Goal: Download file/media

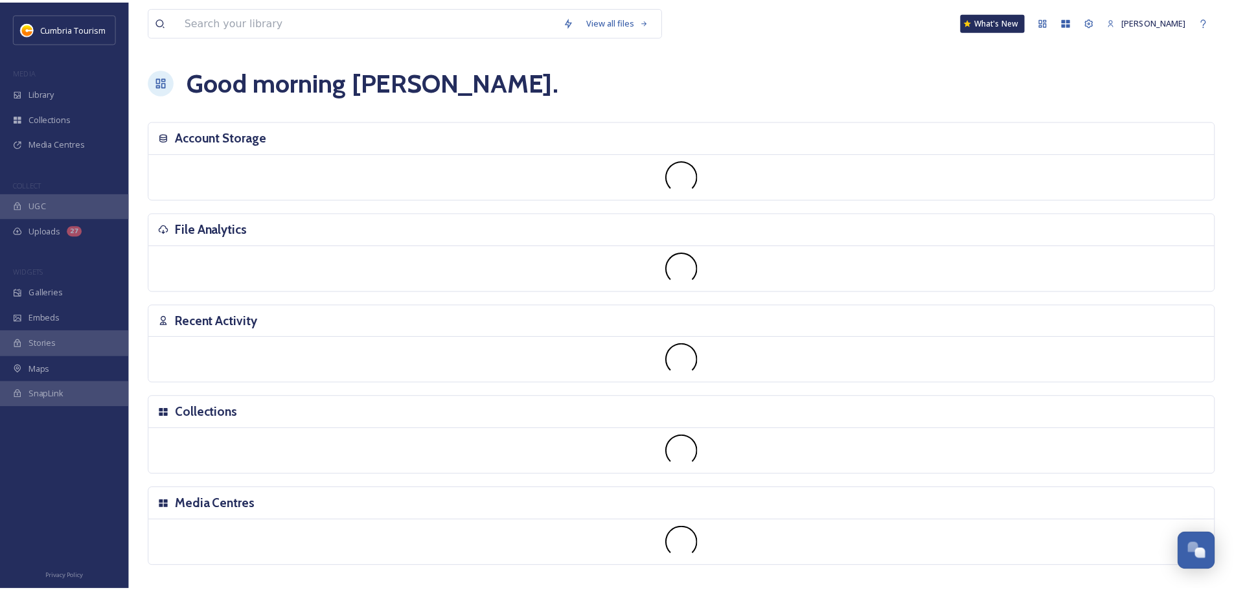
scroll to position [5079, 0]
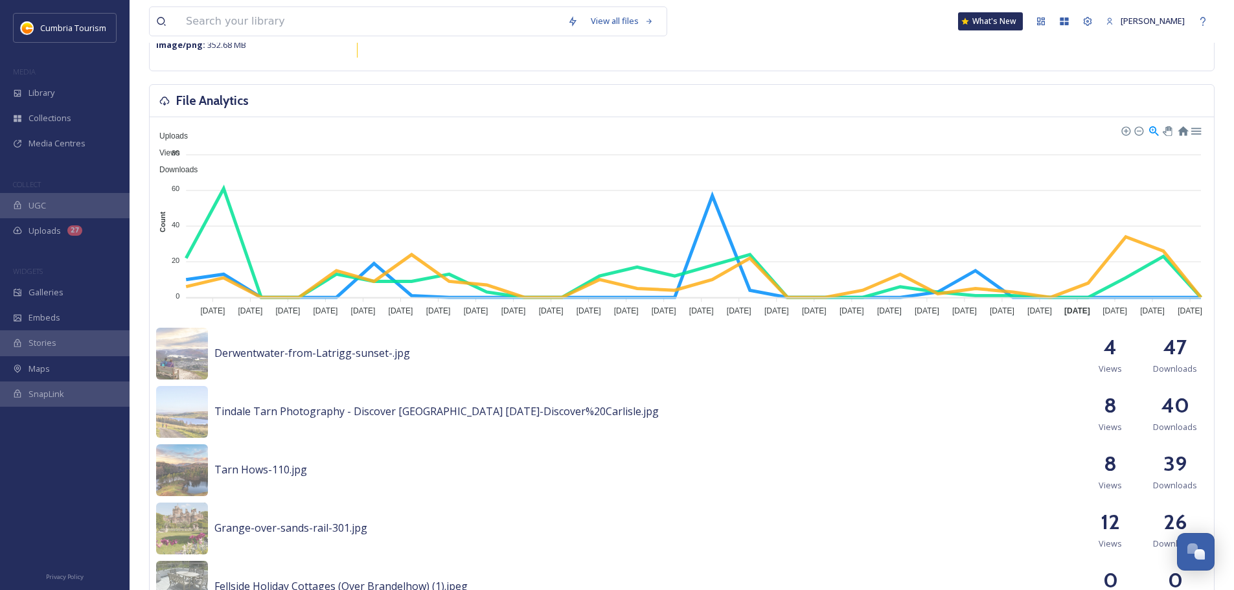
click at [790, 37] on div "View all files What's New [PERSON_NAME]" at bounding box center [681, 21] width 1065 height 43
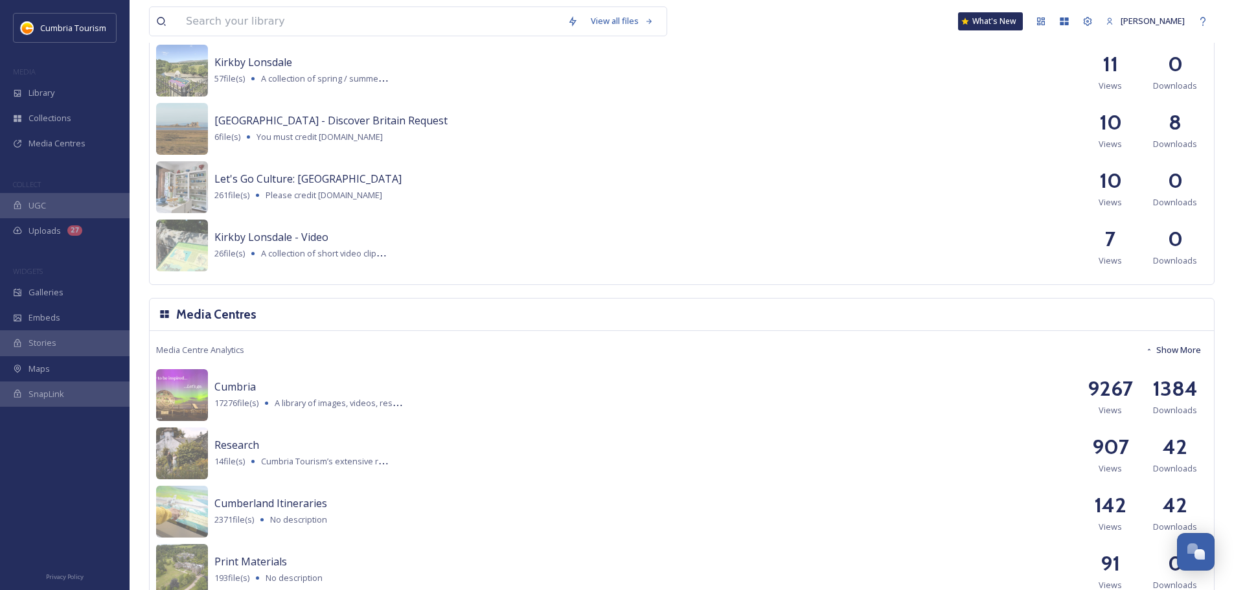
scroll to position [1425, 0]
click at [1172, 389] on h2 "1384" at bounding box center [1174, 387] width 45 height 31
click at [1111, 394] on h2 "9267" at bounding box center [1109, 387] width 45 height 31
click at [175, 387] on img at bounding box center [182, 395] width 52 height 52
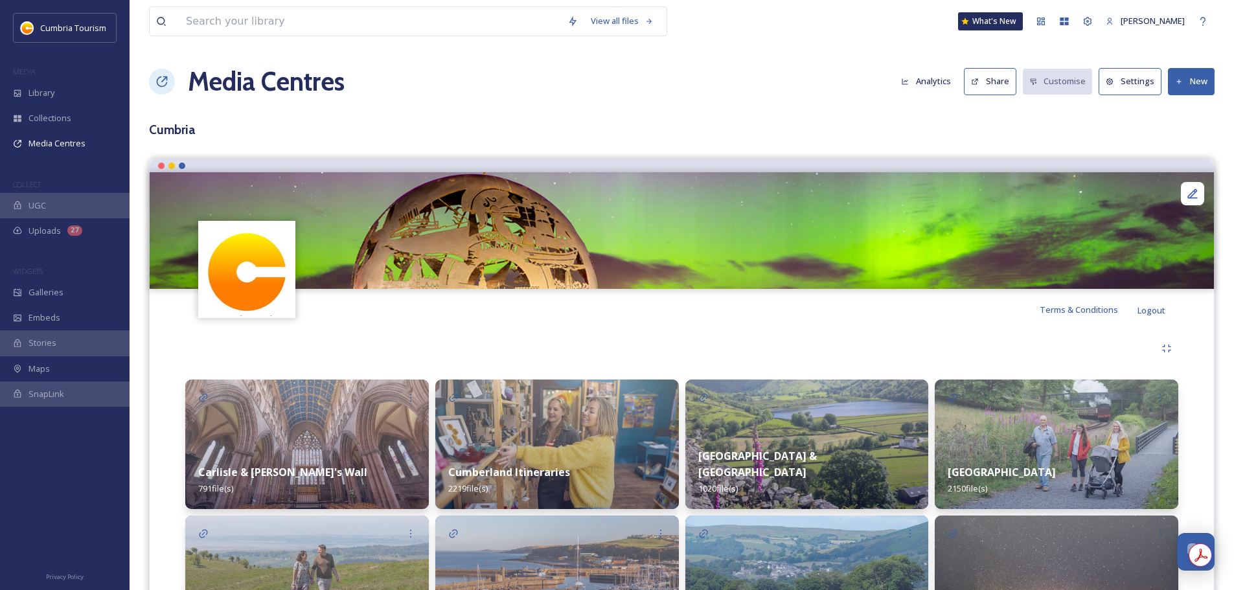
click at [923, 87] on button "Analytics" at bounding box center [925, 81] width 63 height 25
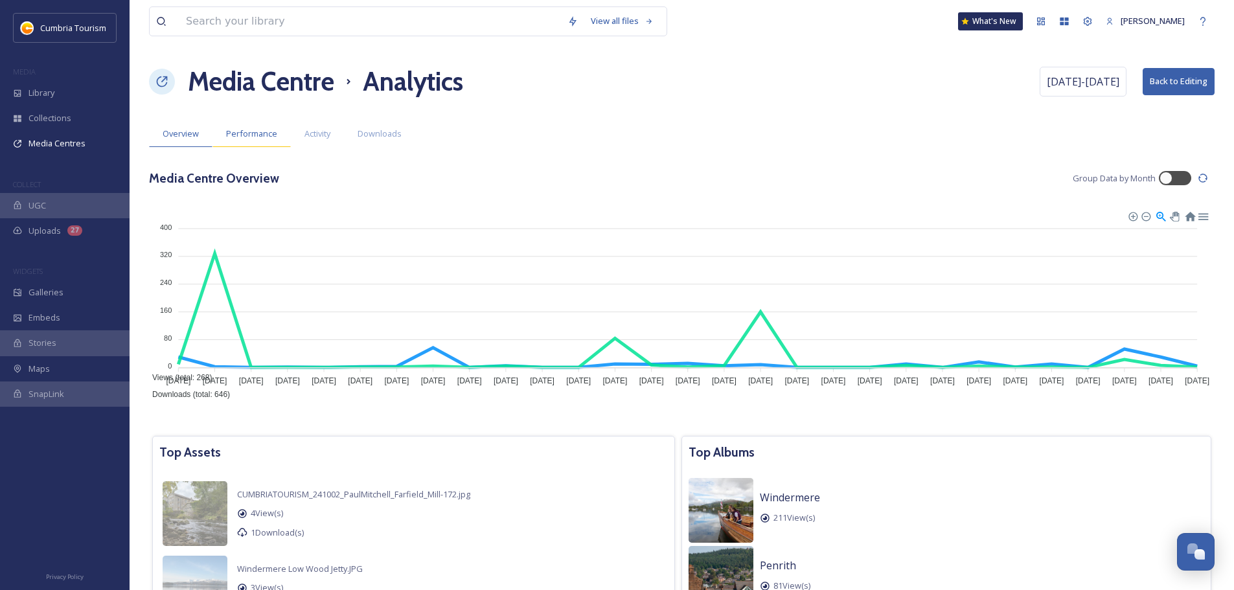
click at [236, 137] on span "Performance" at bounding box center [251, 134] width 51 height 12
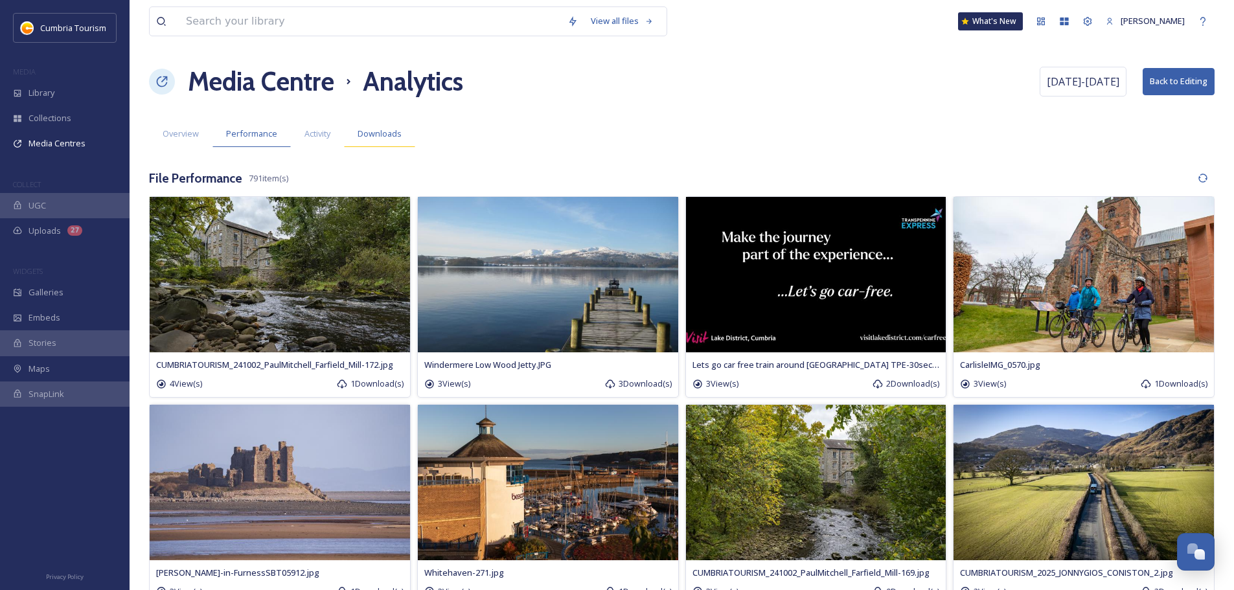
click at [393, 128] on span "Downloads" at bounding box center [380, 134] width 44 height 12
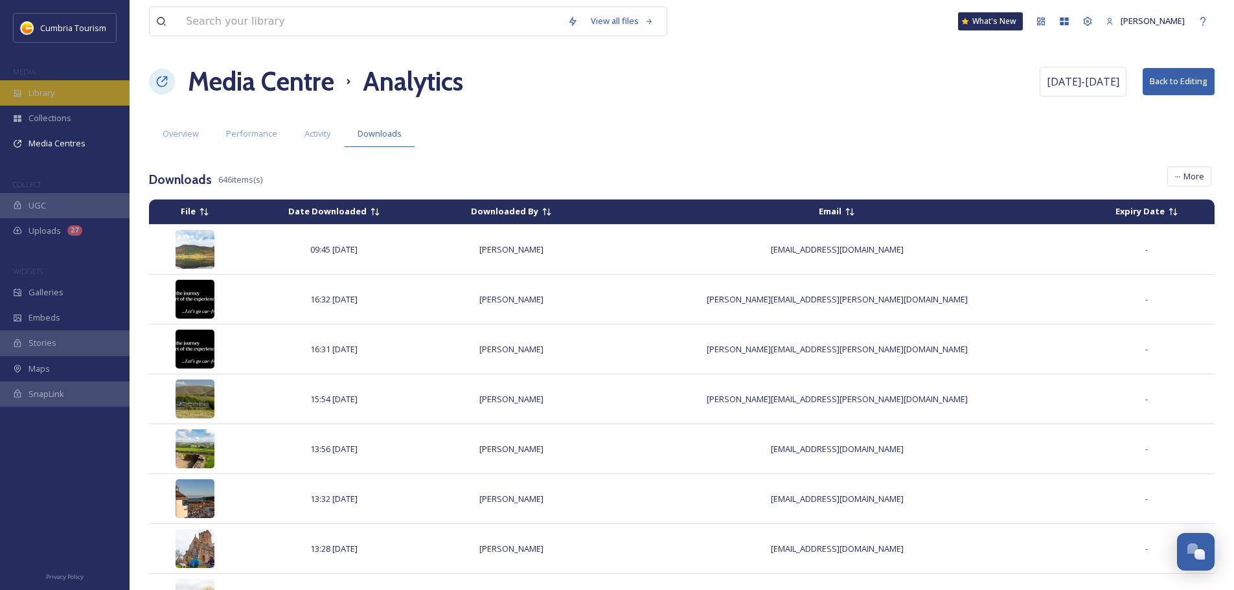
click at [29, 92] on span "Library" at bounding box center [41, 93] width 26 height 12
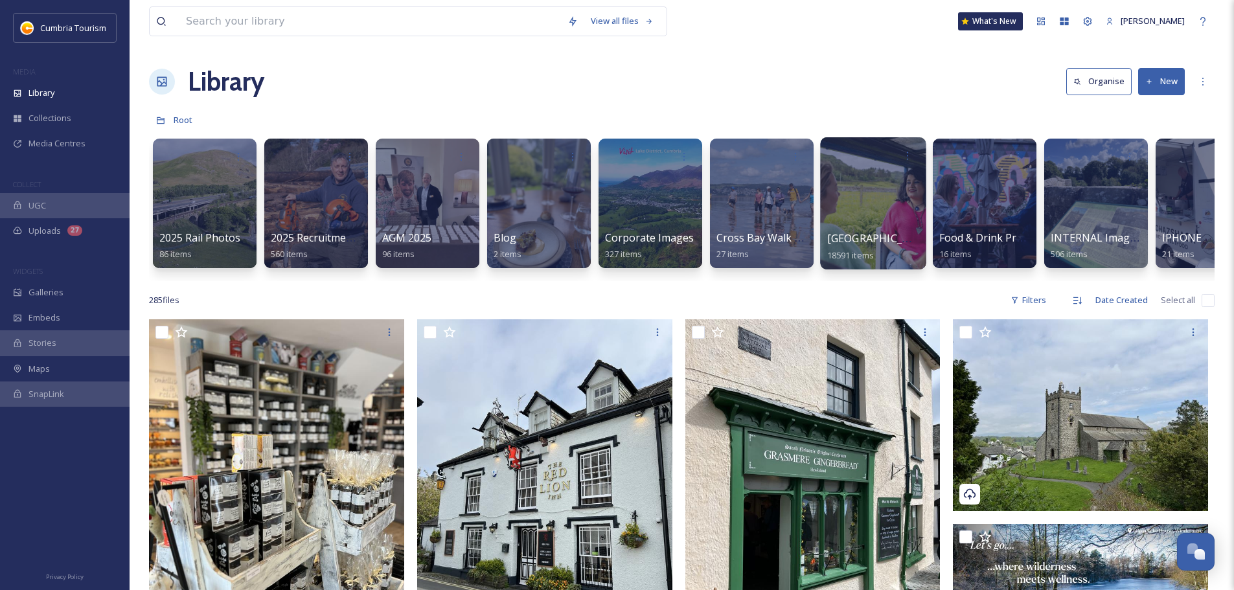
click at [874, 247] on link "Cumbria Media Library 18591 items" at bounding box center [880, 247] width 106 height 28
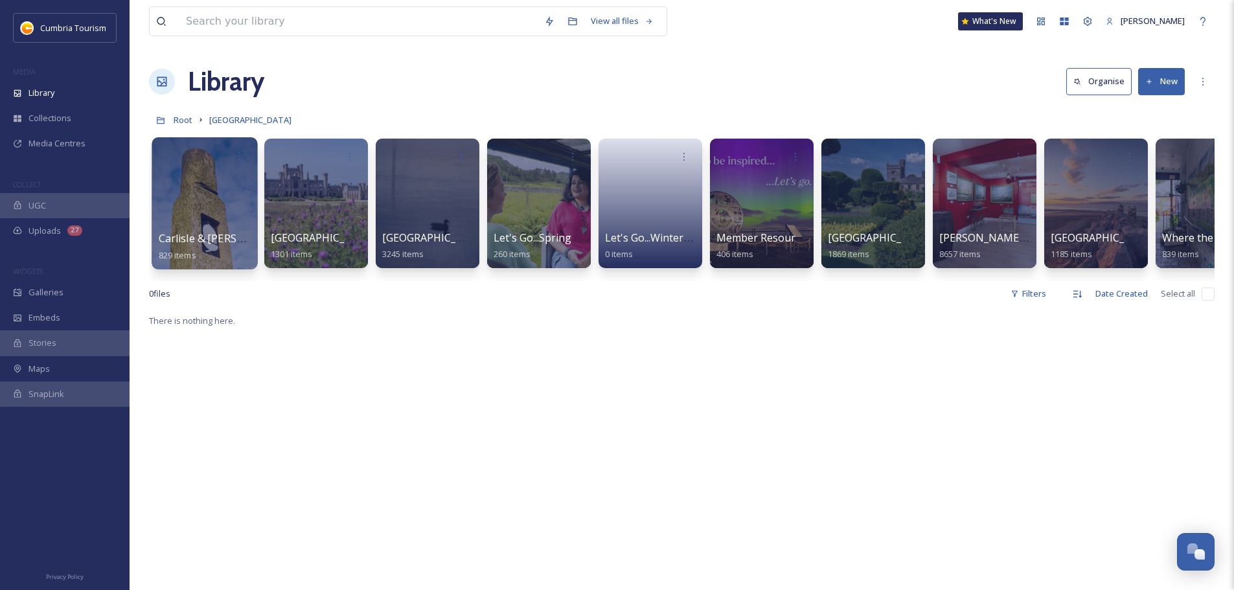
click at [211, 231] on span "Carlisle & [PERSON_NAME]'s Wall" at bounding box center [241, 238] width 165 height 14
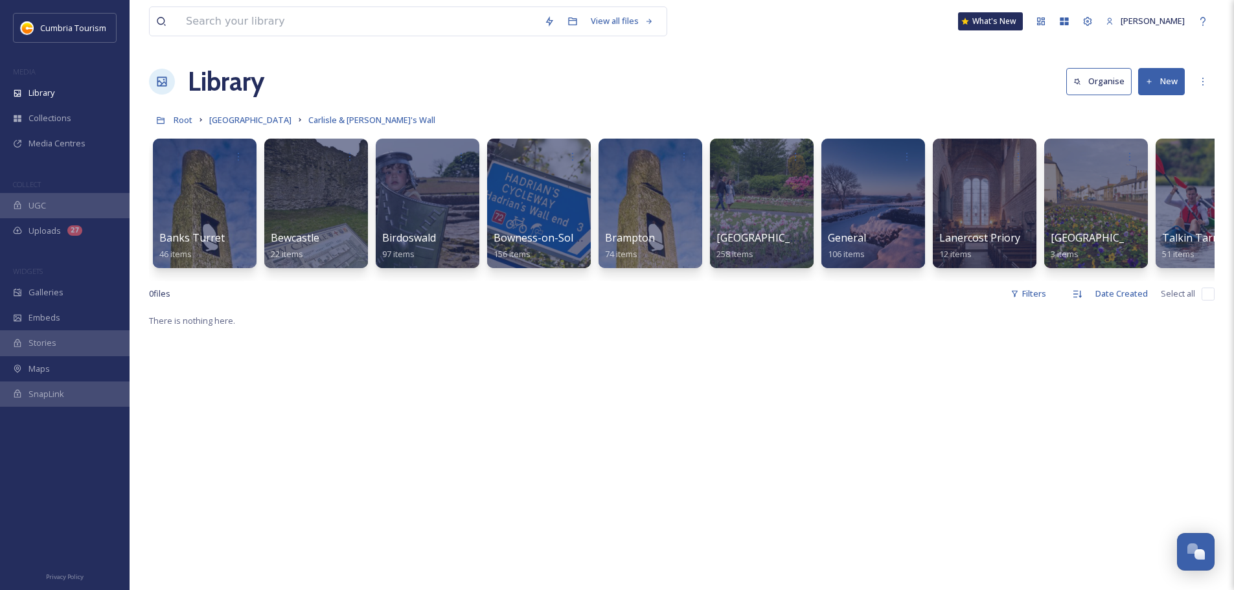
scroll to position [0, 279]
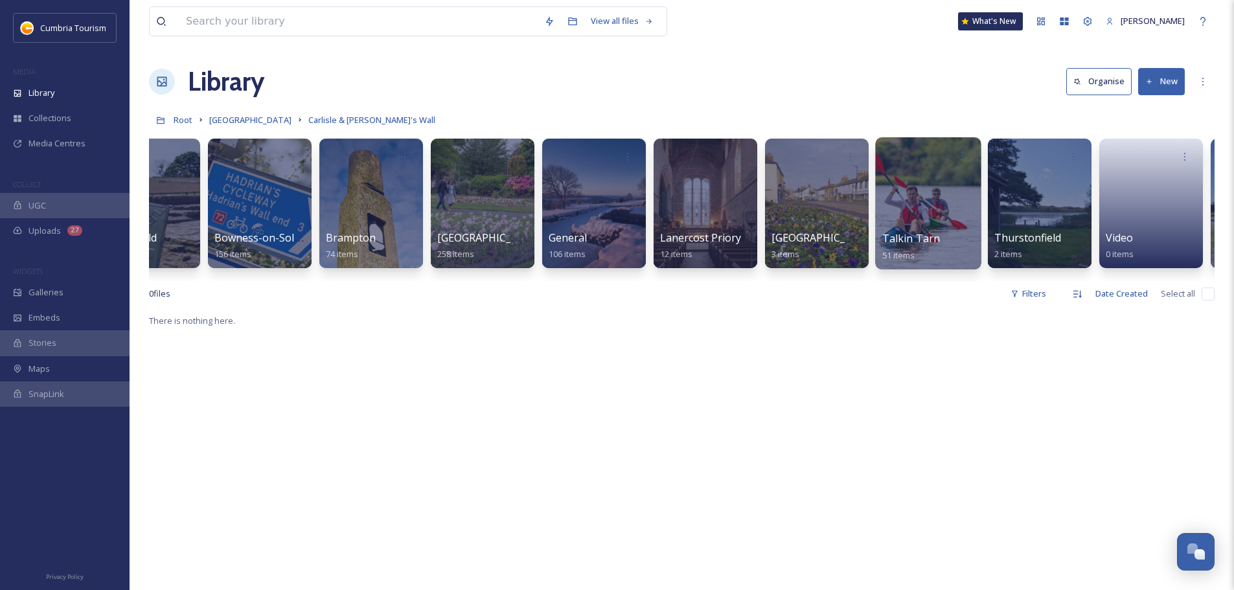
click at [903, 244] on span "Talkin Tarn" at bounding box center [911, 238] width 58 height 14
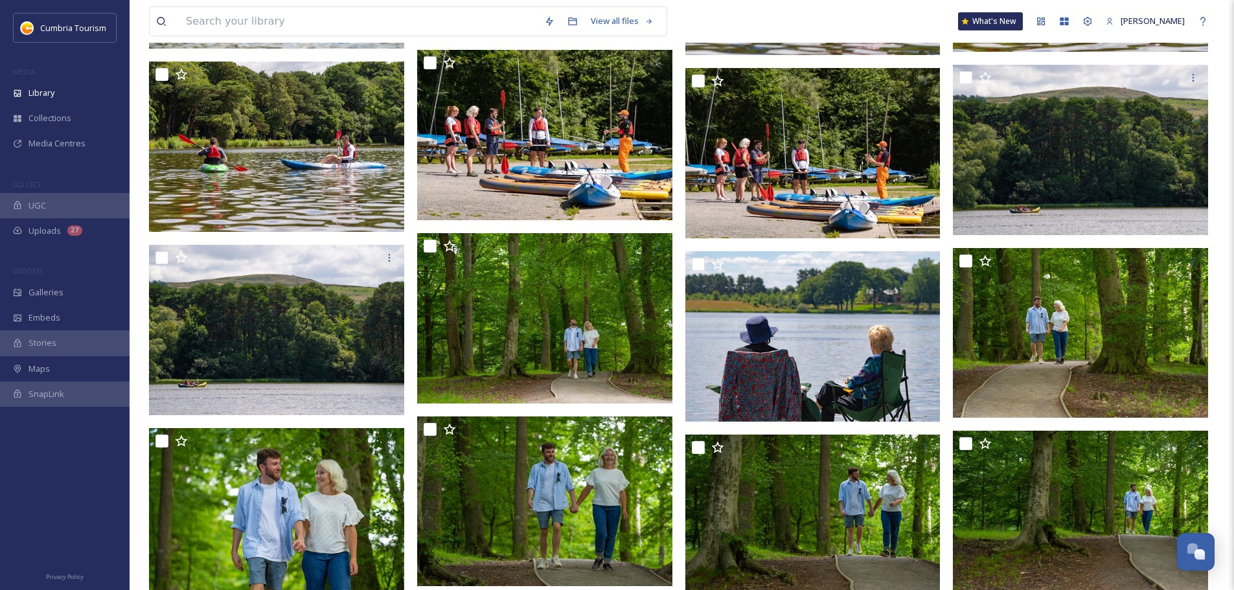
scroll to position [1389, 0]
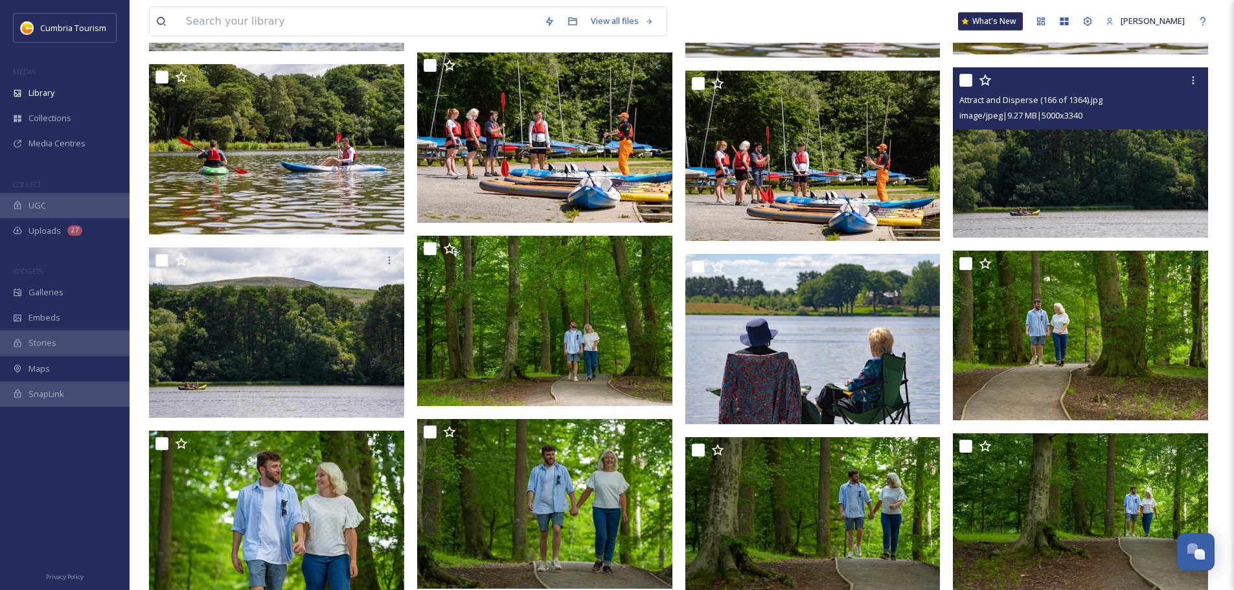
click at [1121, 167] on img at bounding box center [1080, 152] width 255 height 170
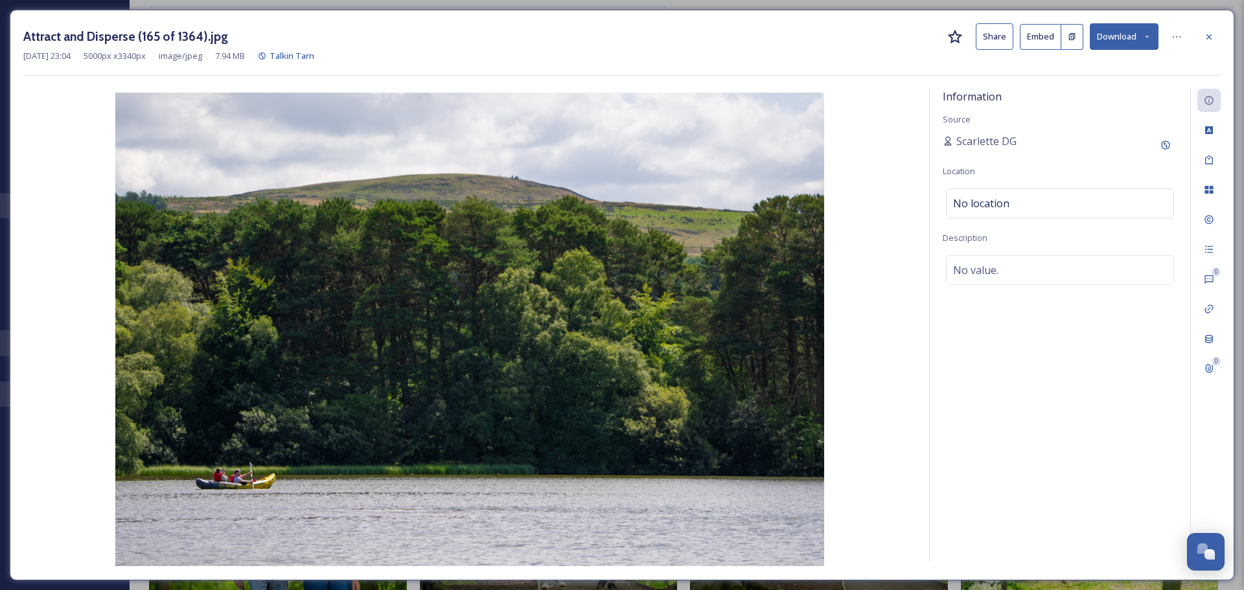
click at [1122, 38] on button "Download" at bounding box center [1123, 36] width 69 height 27
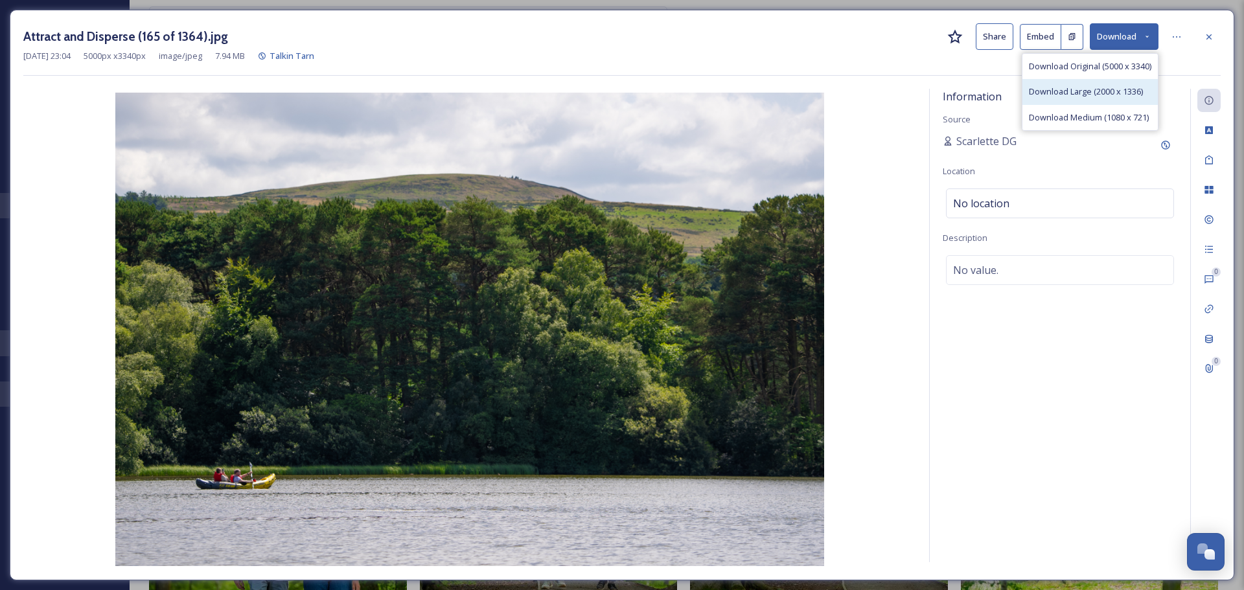
click at [1122, 99] on div "Download Large (2000 x 1336)" at bounding box center [1089, 91] width 135 height 25
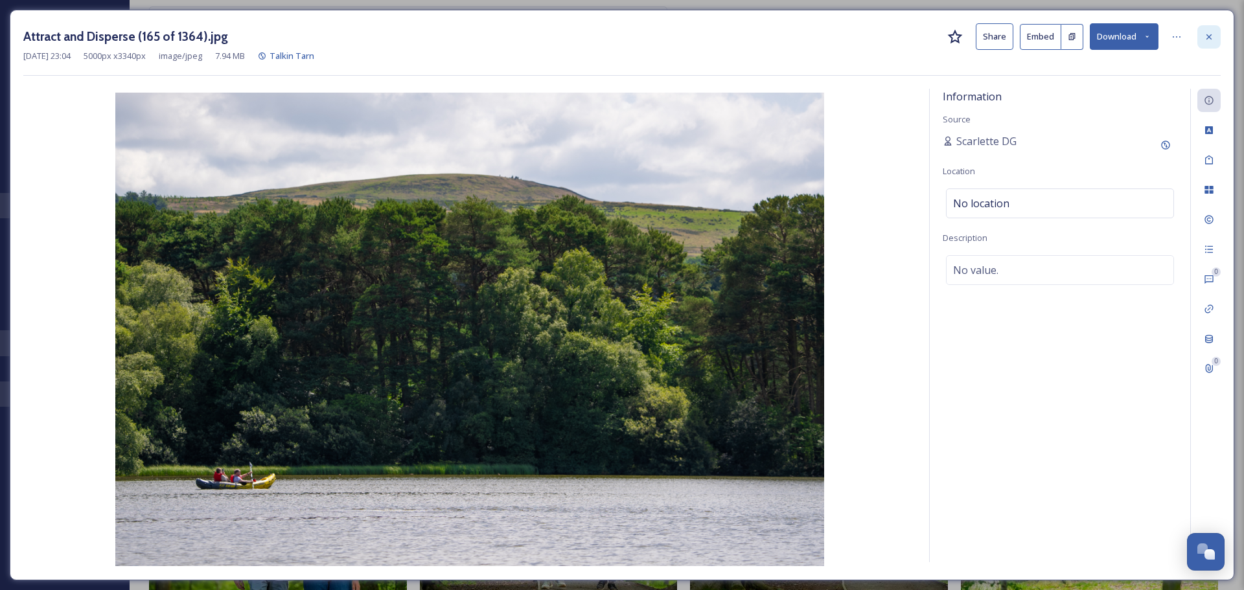
click at [1207, 32] on icon at bounding box center [1208, 37] width 10 height 10
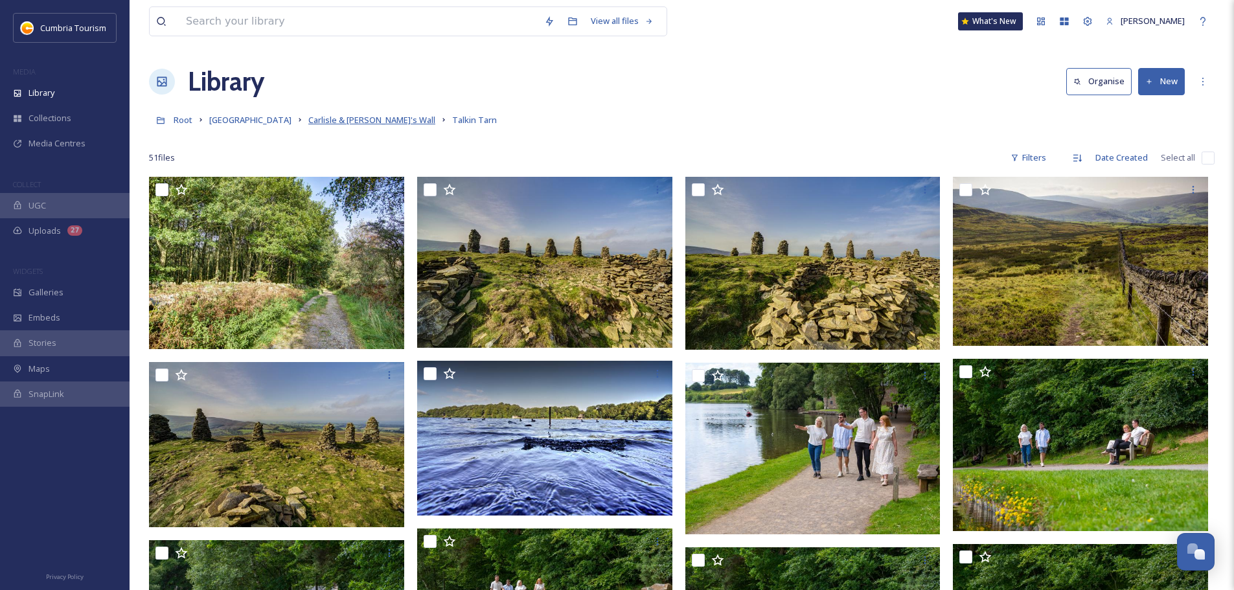
click at [353, 116] on span "Carlisle & [PERSON_NAME]'s Wall" at bounding box center [371, 120] width 127 height 12
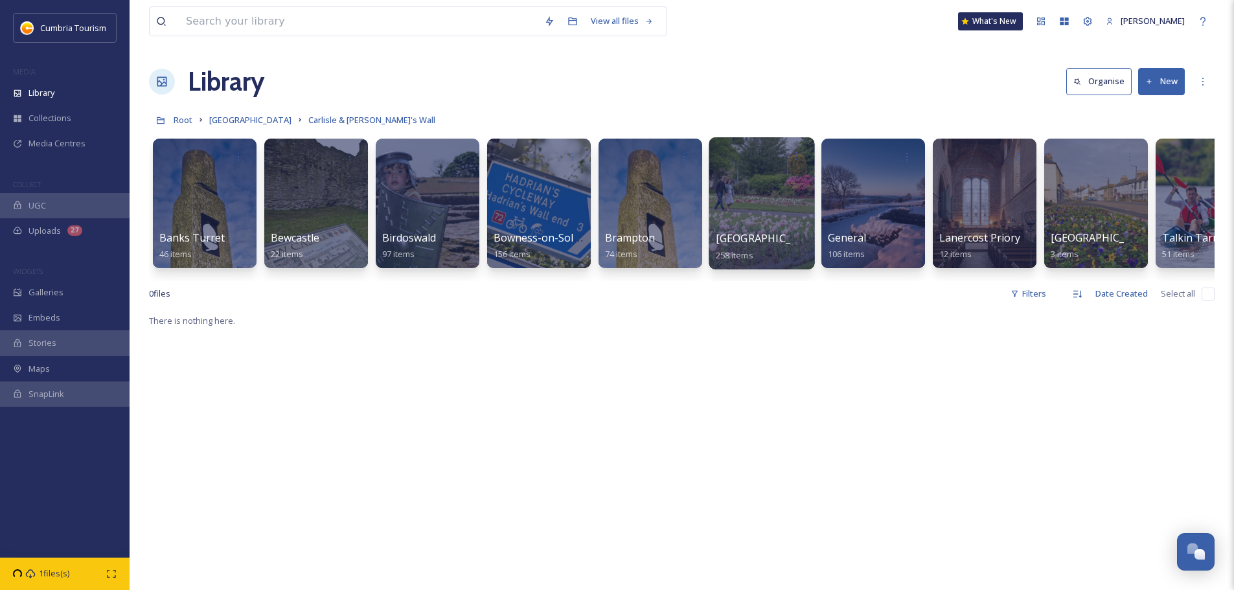
click at [736, 238] on span "[GEOGRAPHIC_DATA]" at bounding box center [769, 238] width 106 height 14
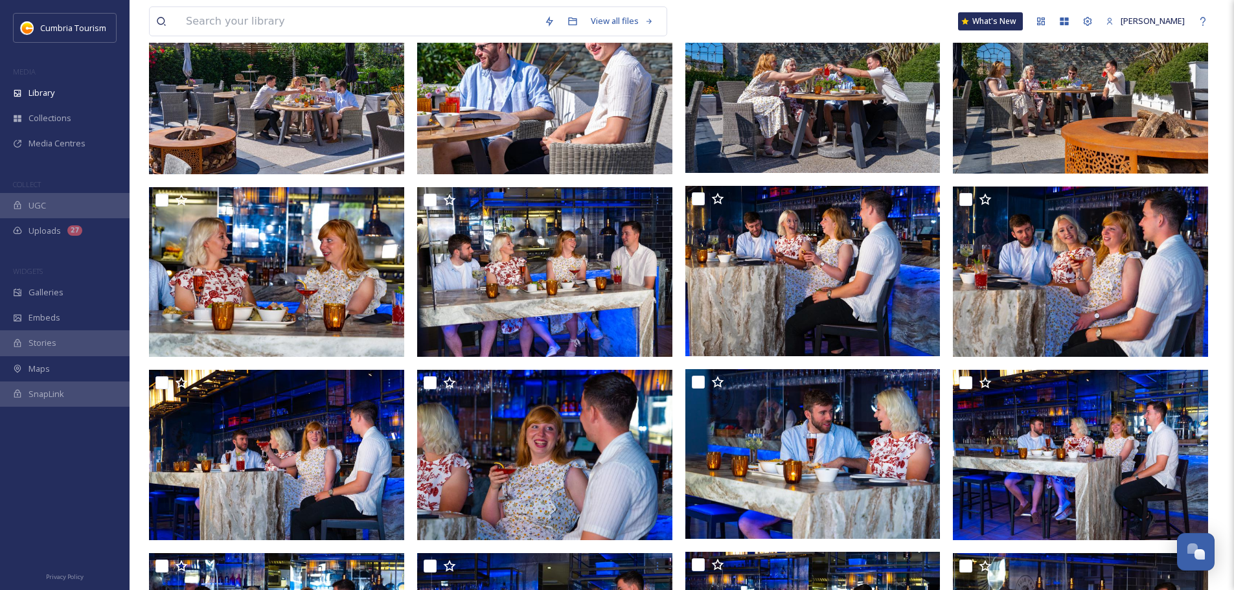
click at [1218, 376] on div "View all files What's New [PERSON_NAME] Library Organise New Root Cumbria Media…" at bounding box center [682, 226] width 1104 height 2170
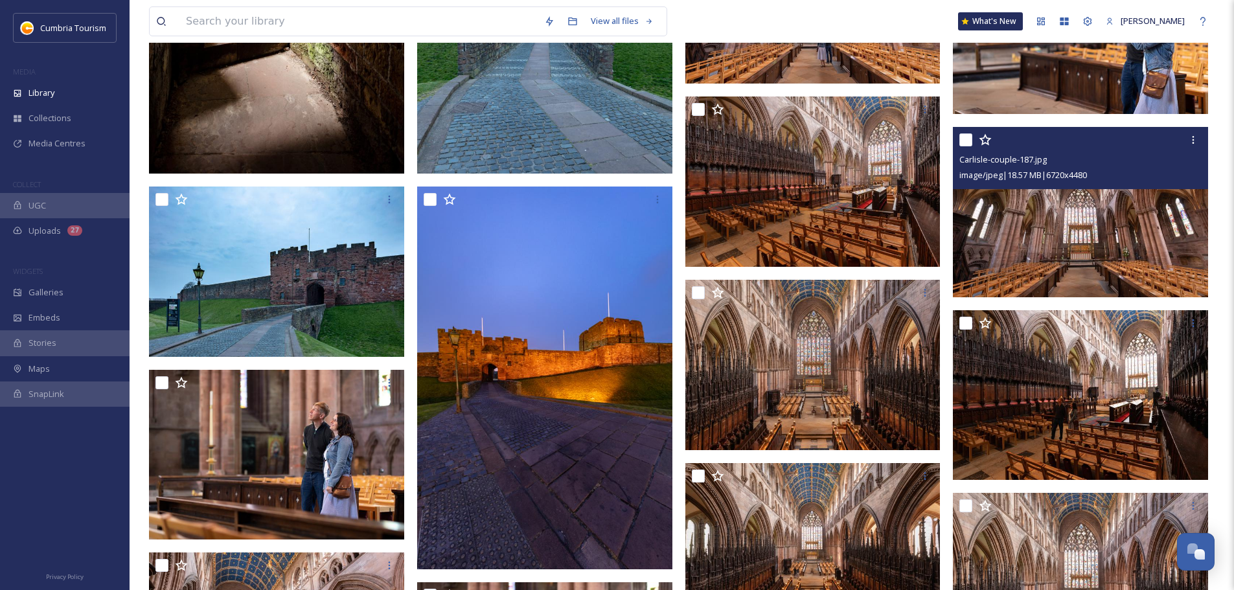
scroll to position [8113, 0]
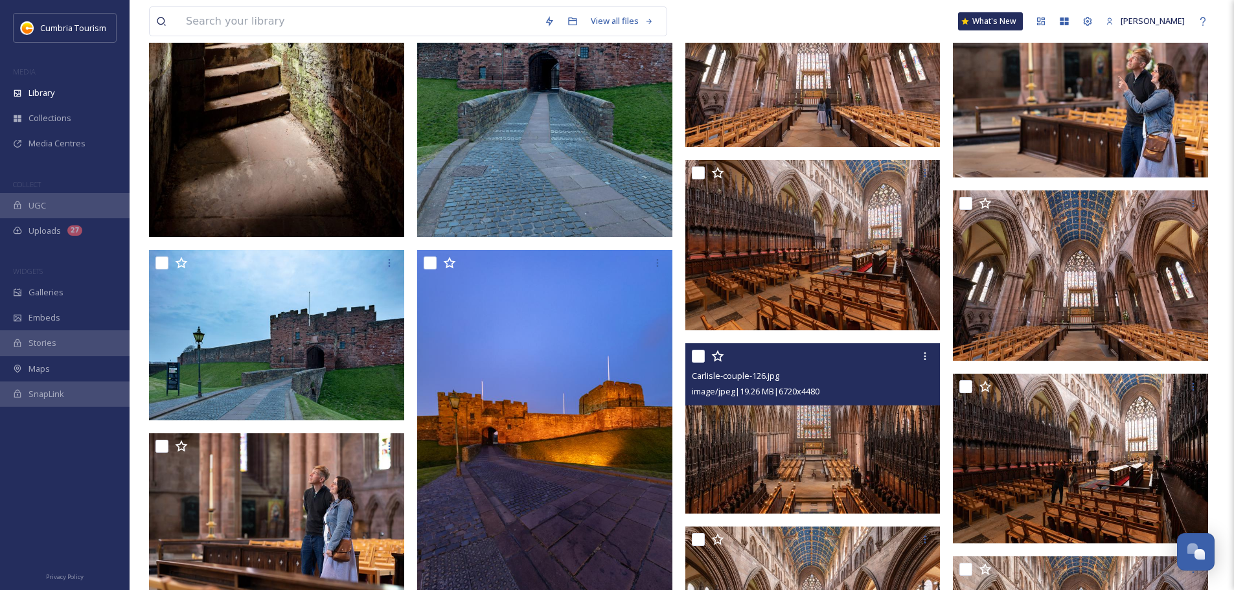
click at [922, 446] on img at bounding box center [812, 428] width 255 height 170
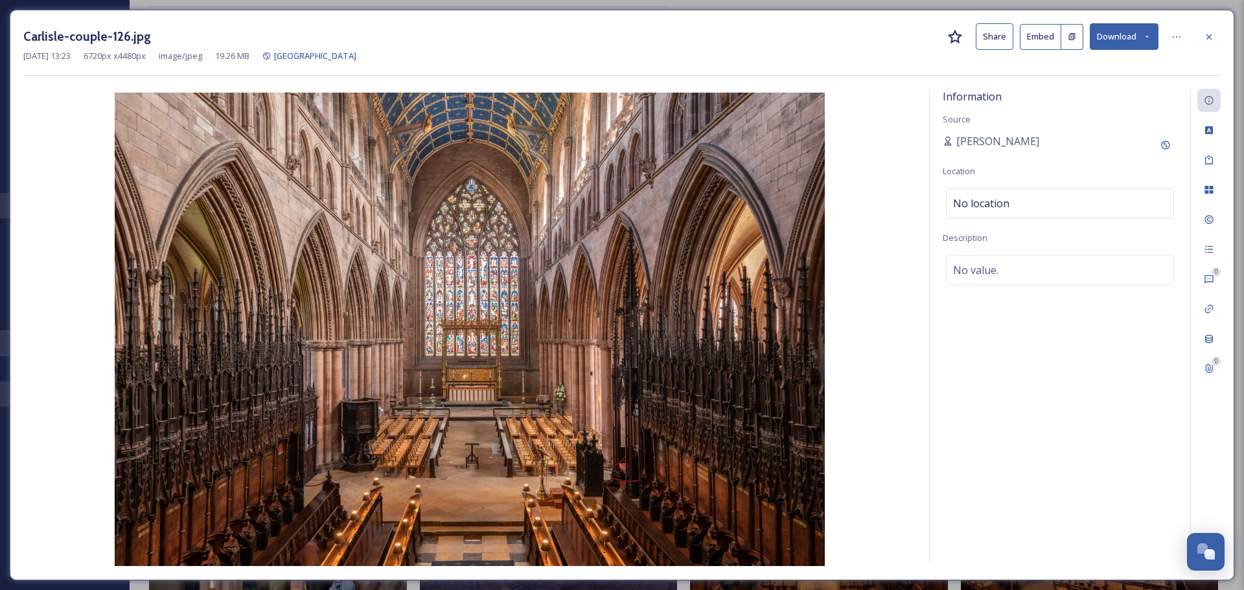
click at [1133, 40] on button "Download" at bounding box center [1123, 36] width 69 height 27
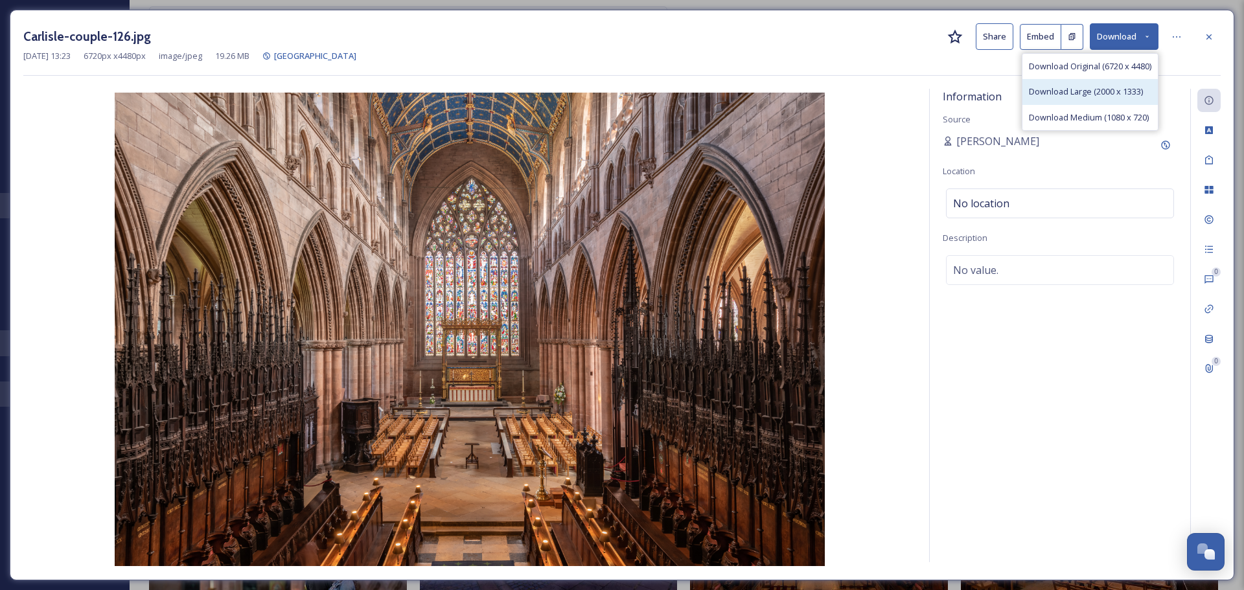
click at [1122, 84] on div "Download Large (2000 x 1333)" at bounding box center [1089, 91] width 135 height 25
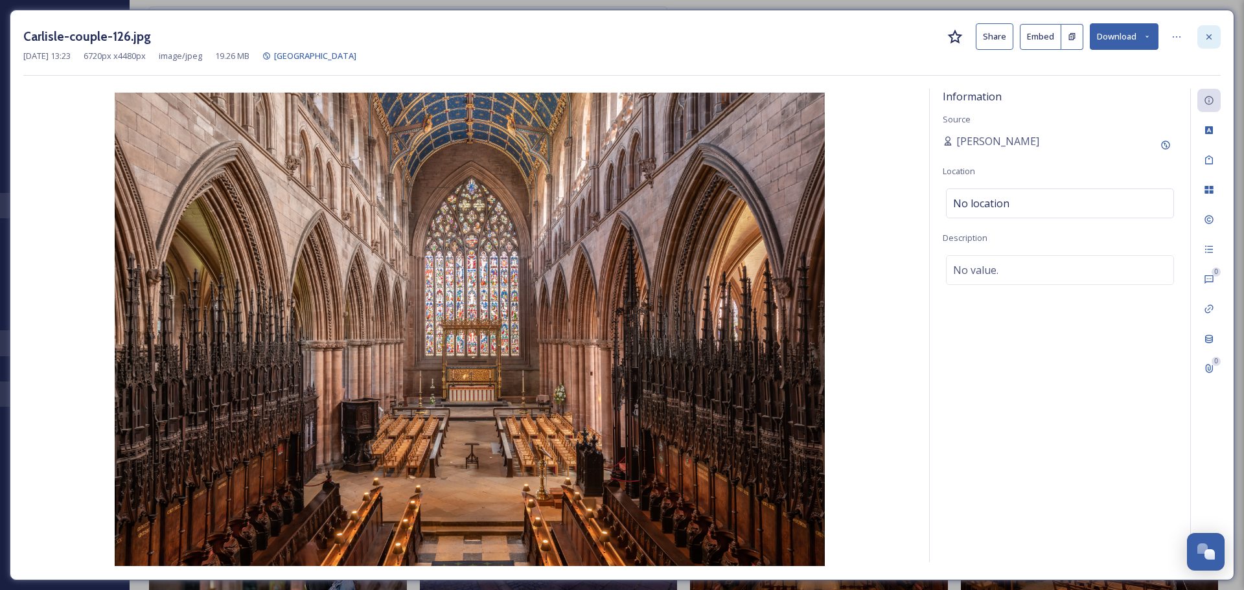
click at [1210, 43] on div at bounding box center [1208, 36] width 23 height 23
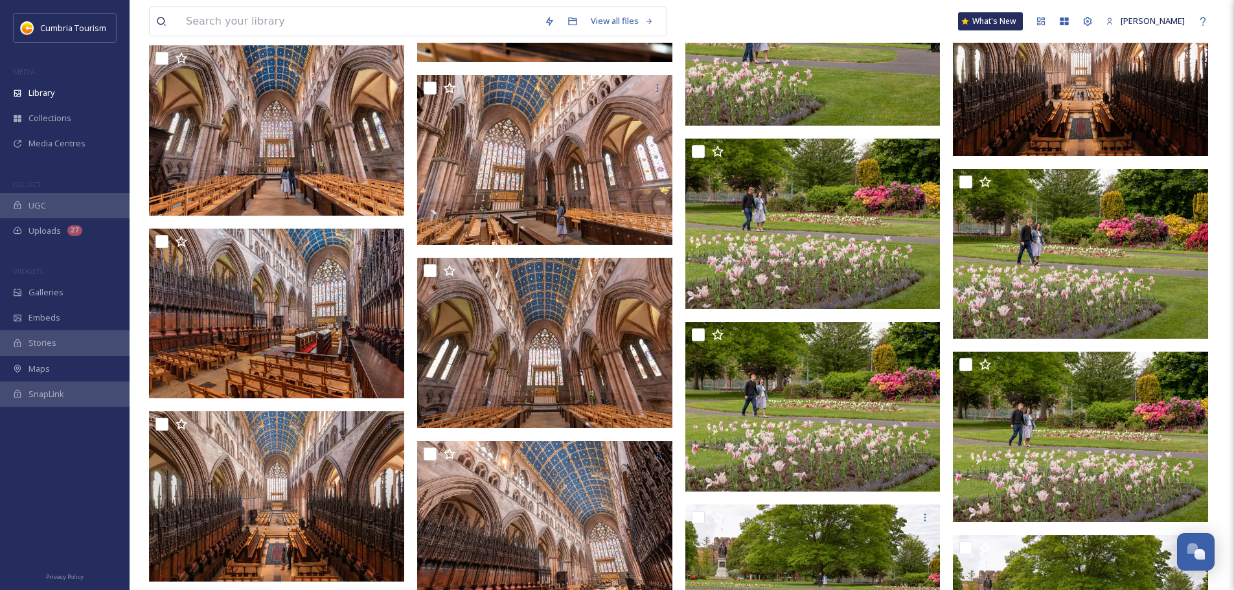
scroll to position [8955, 0]
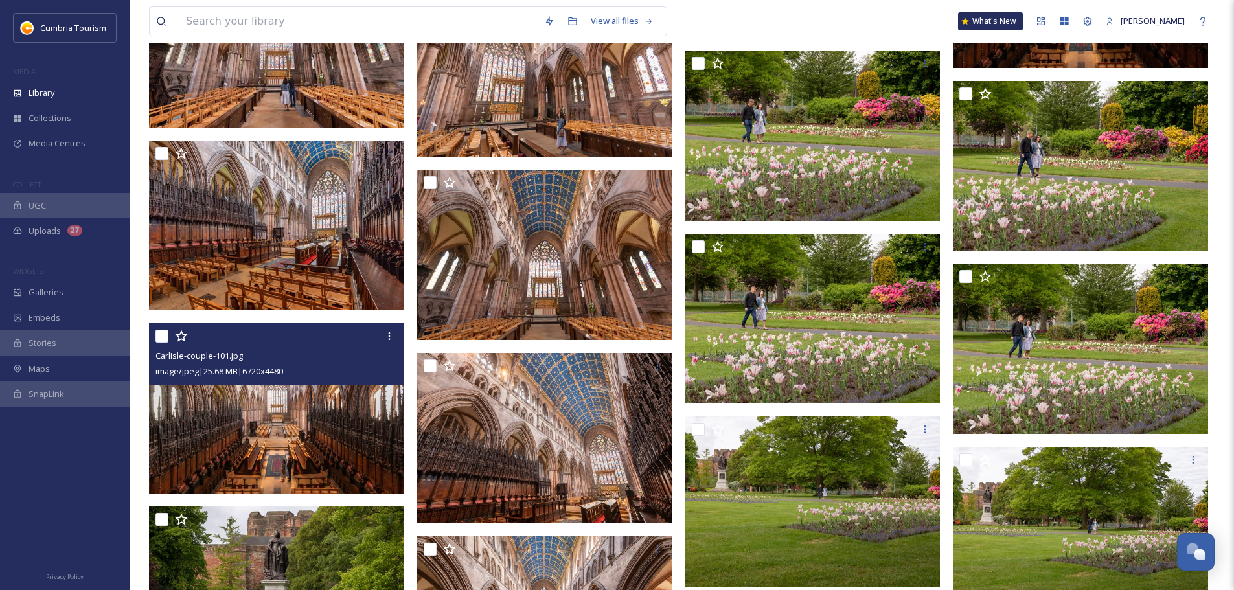
click at [277, 427] on img at bounding box center [276, 408] width 255 height 170
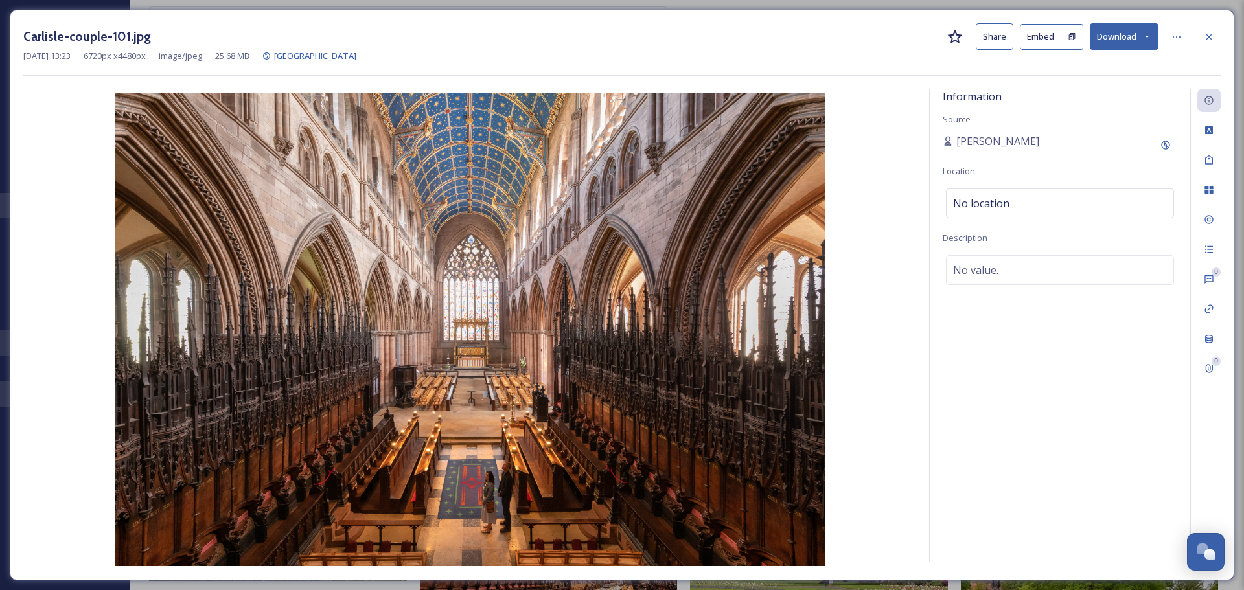
click at [1126, 41] on button "Download" at bounding box center [1123, 36] width 69 height 27
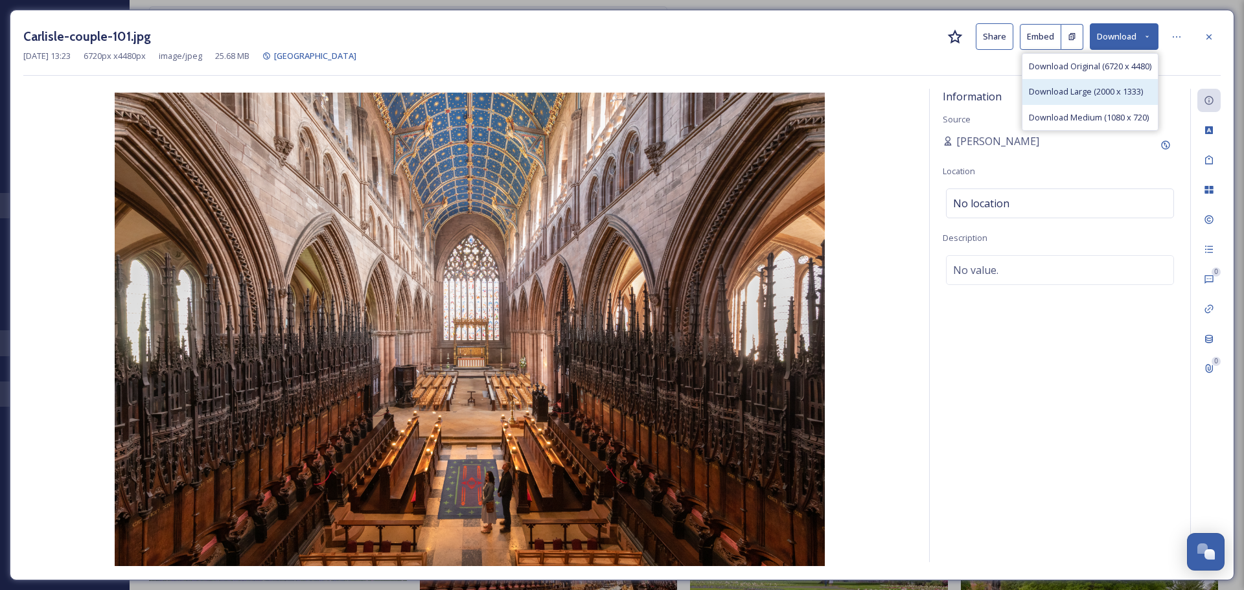
click at [1118, 80] on div "Download Large (2000 x 1333)" at bounding box center [1089, 91] width 135 height 25
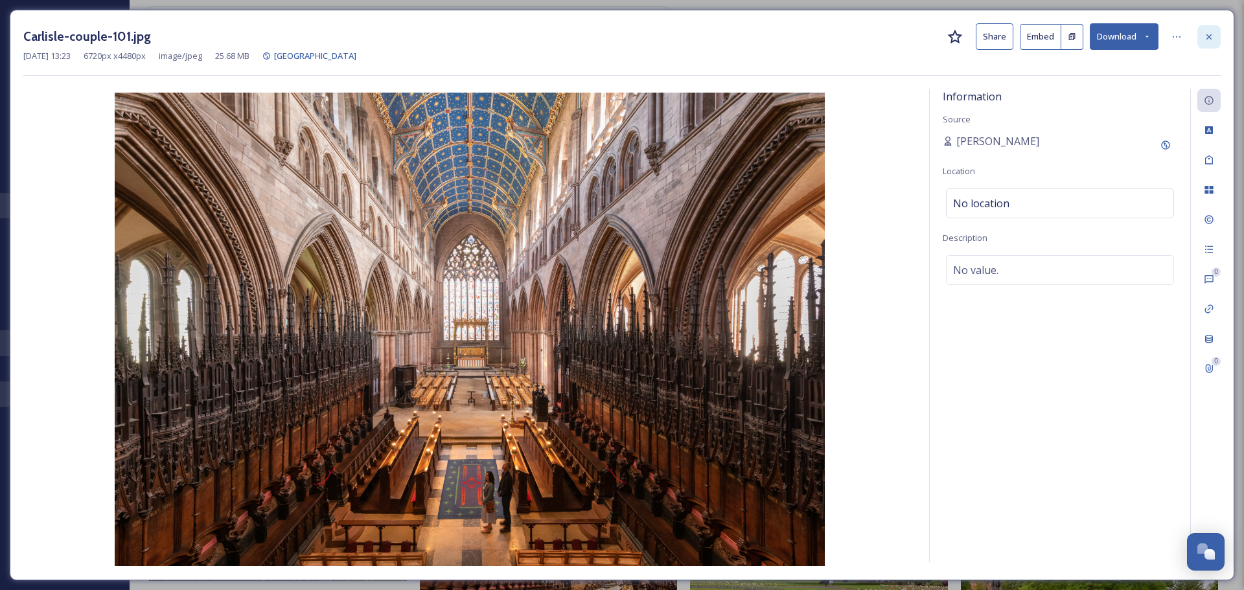
click at [1204, 37] on icon at bounding box center [1208, 37] width 10 height 10
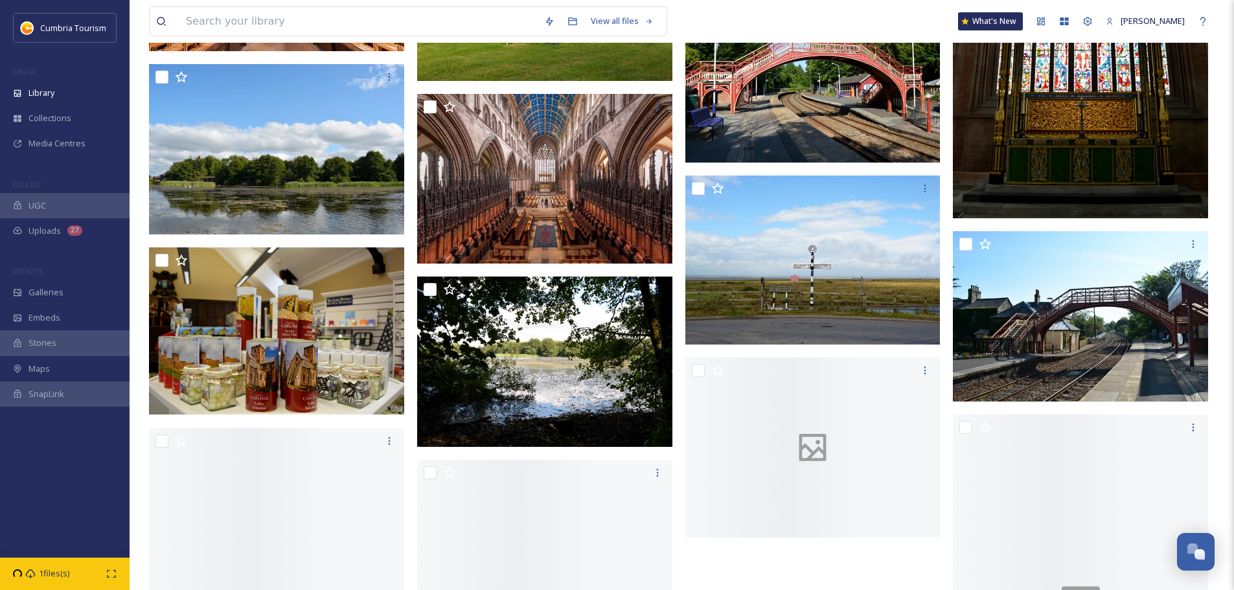
scroll to position [10704, 0]
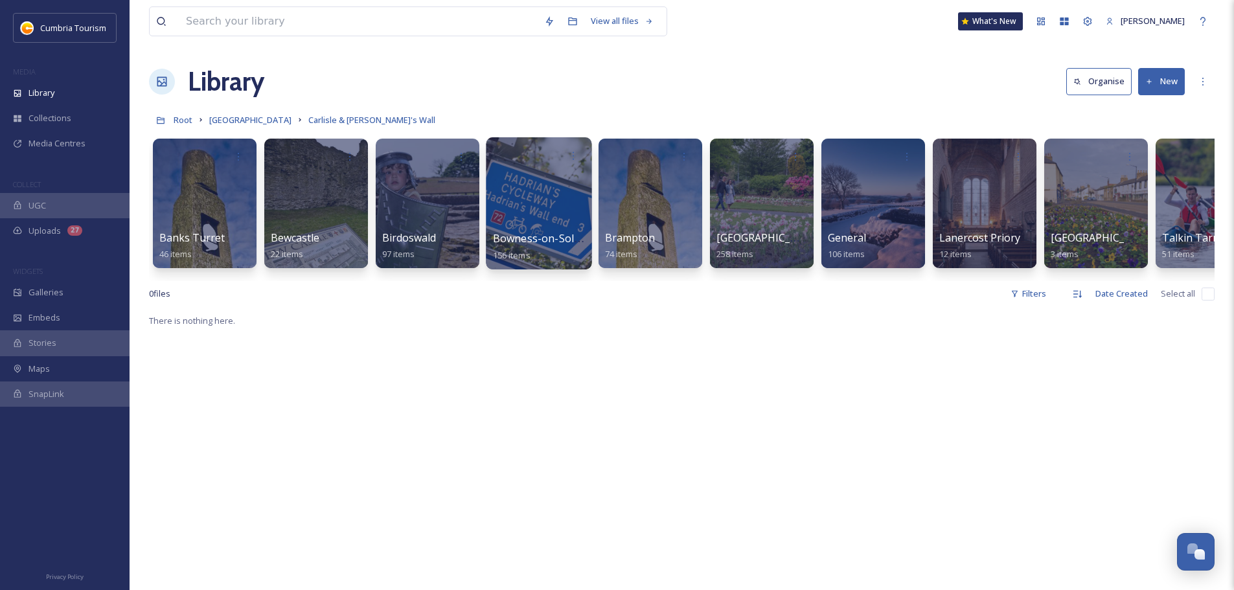
click at [542, 244] on span "Bowness-on-Solway & Burgh by Sands" at bounding box center [589, 238] width 192 height 14
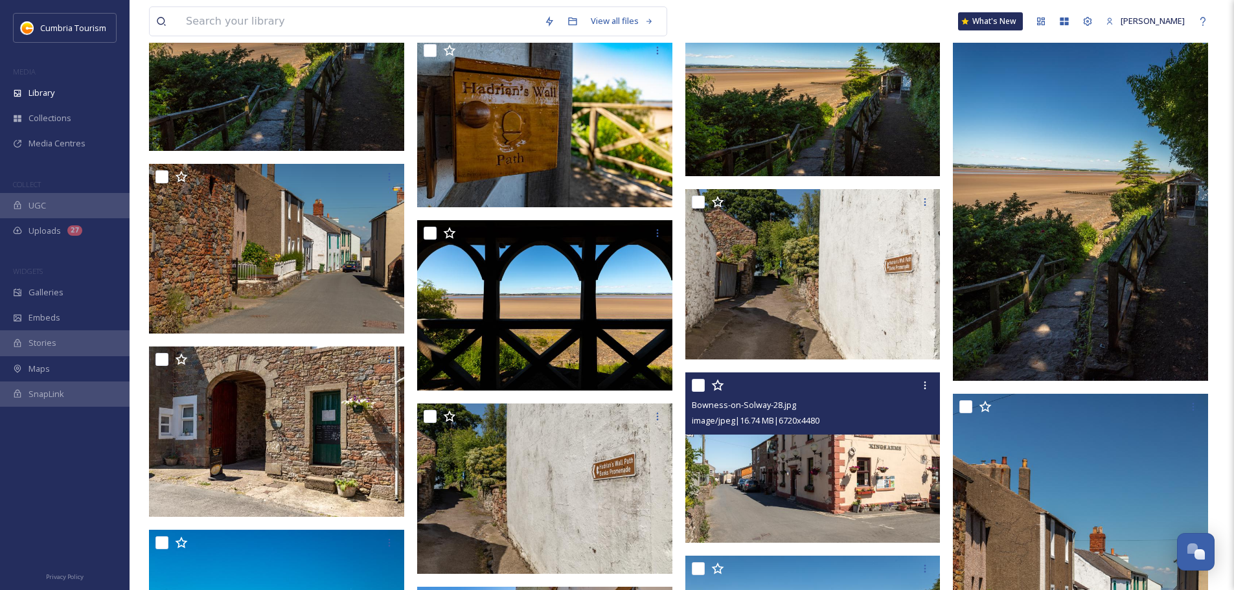
scroll to position [5494, 0]
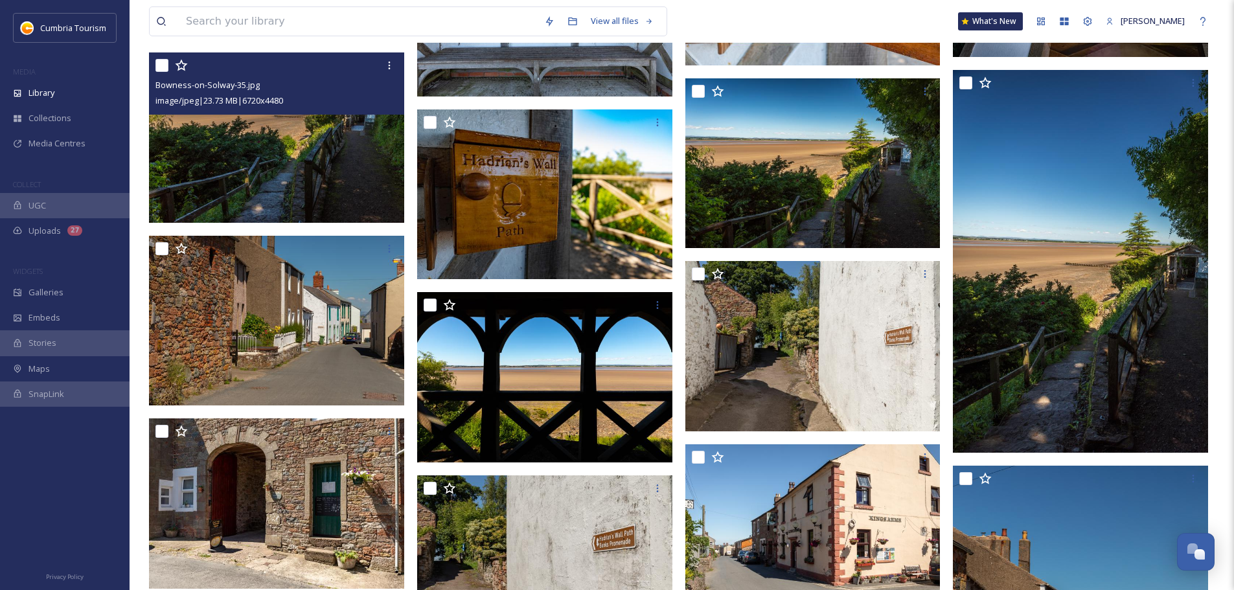
click at [368, 131] on img at bounding box center [276, 137] width 255 height 170
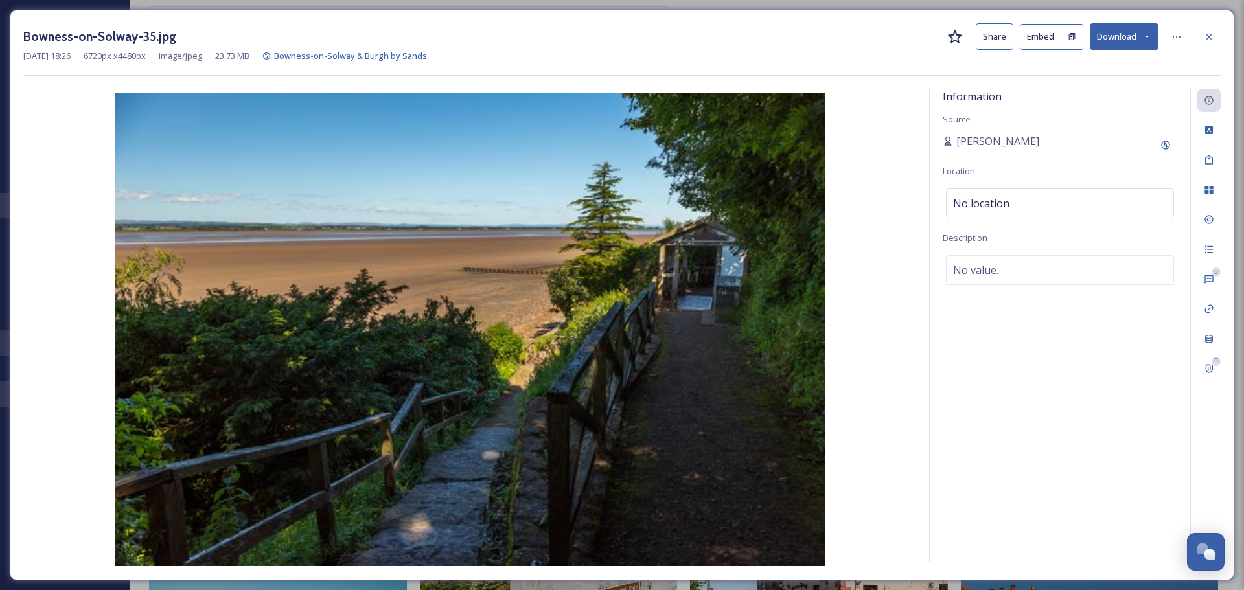
click at [1124, 39] on button "Download" at bounding box center [1123, 36] width 69 height 27
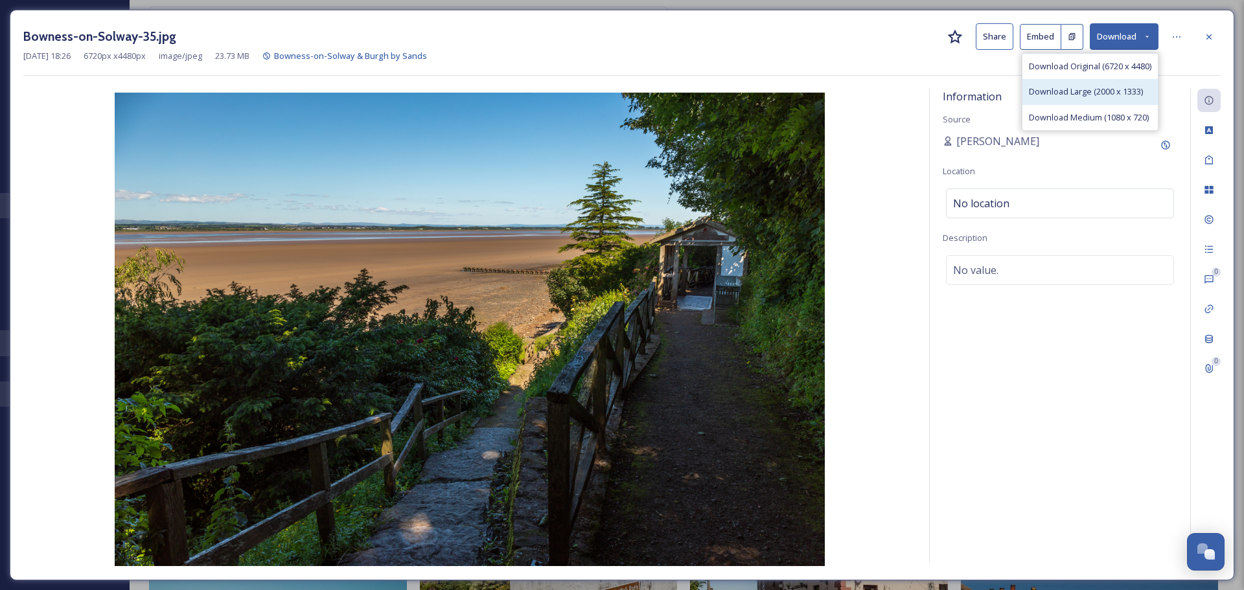
click at [1128, 86] on span "Download Large (2000 x 1333)" at bounding box center [1086, 91] width 114 height 12
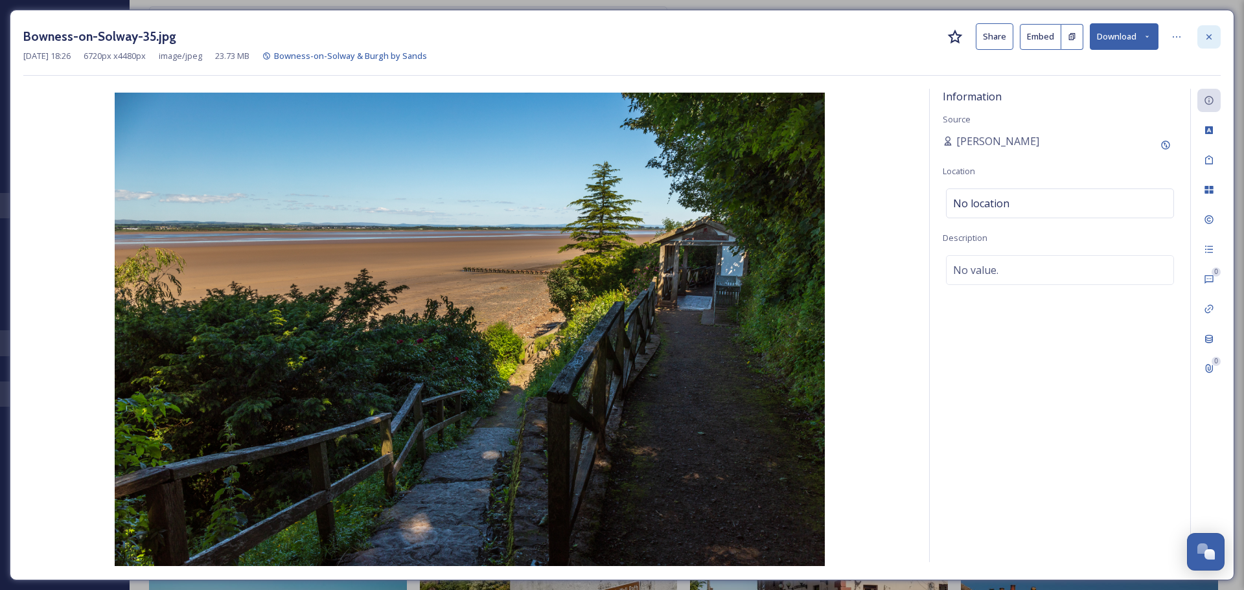
click at [1214, 35] on div at bounding box center [1208, 36] width 23 height 23
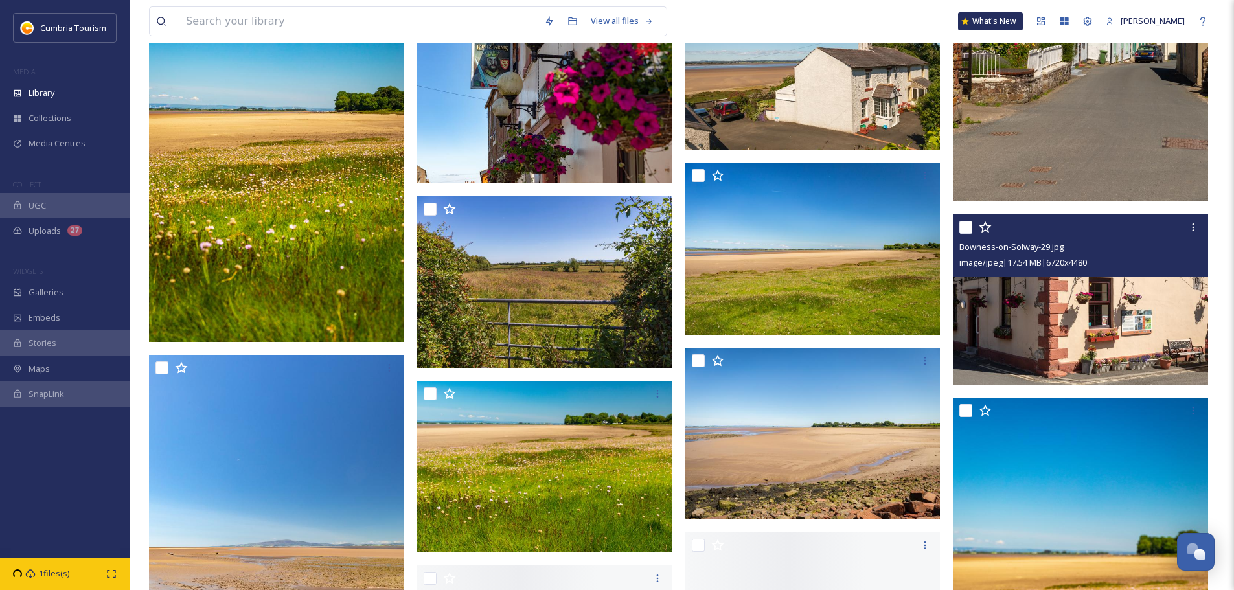
scroll to position [6206, 0]
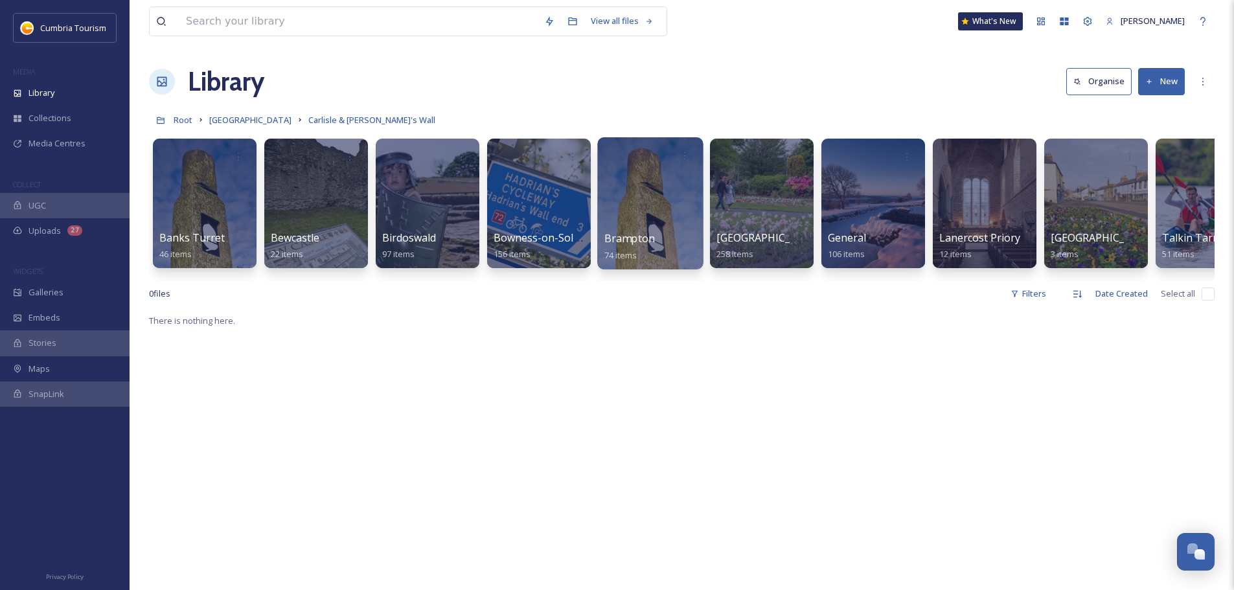
click at [635, 240] on span "Brampton" at bounding box center [629, 238] width 51 height 14
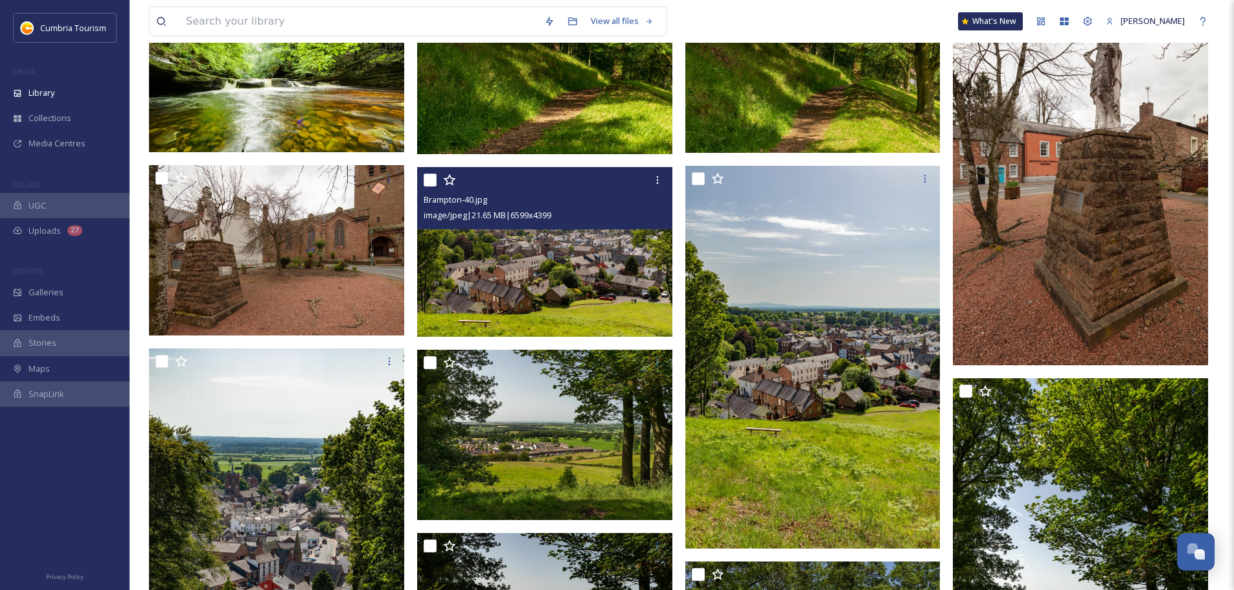
scroll to position [583, 0]
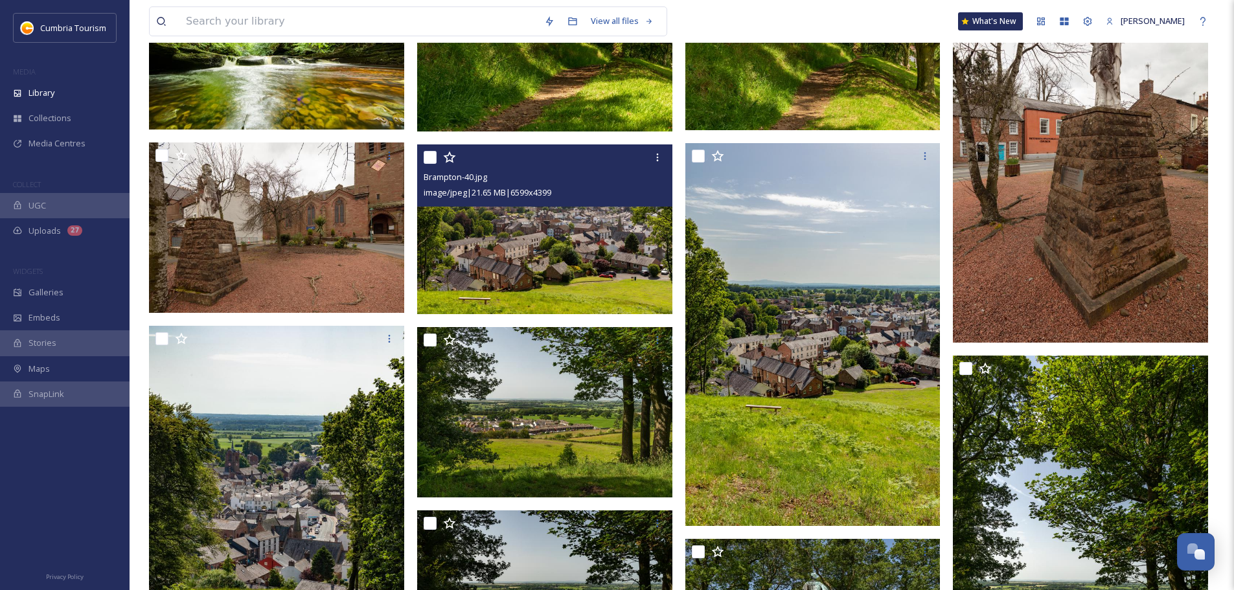
click at [567, 299] on img at bounding box center [544, 229] width 255 height 170
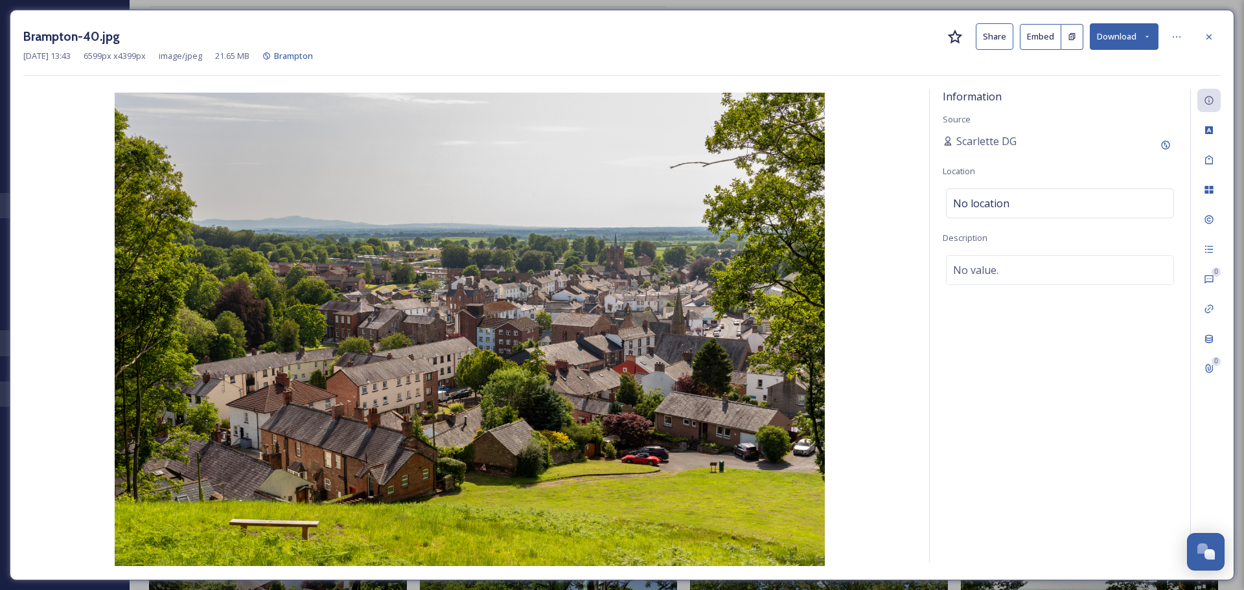
click at [1115, 36] on button "Download" at bounding box center [1123, 36] width 69 height 27
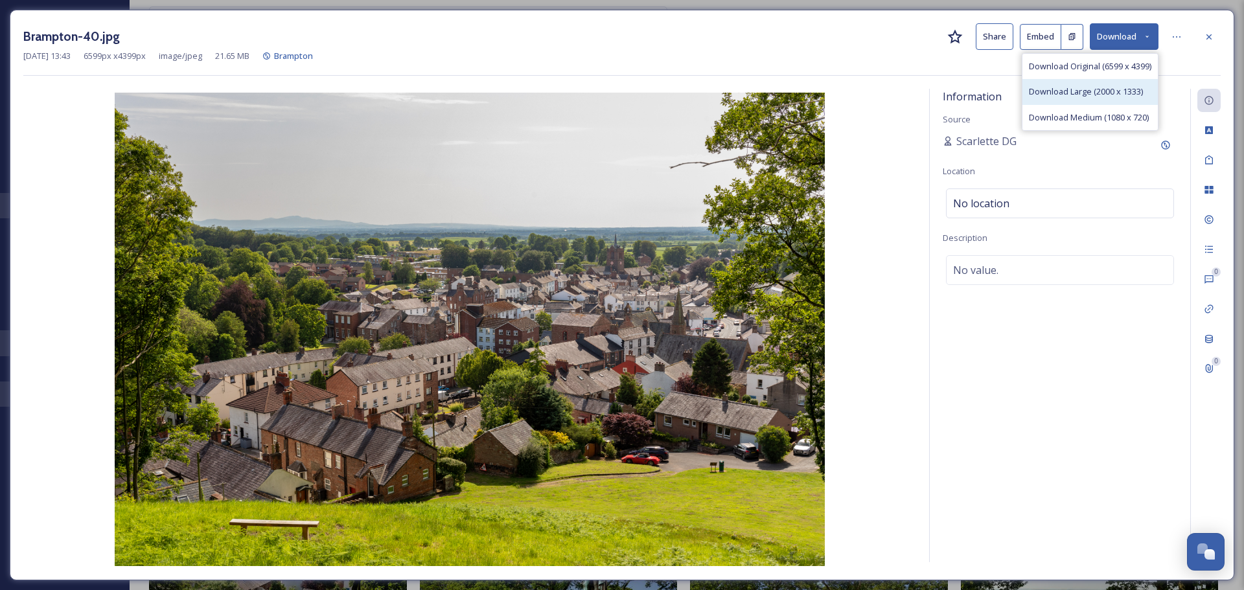
click at [1108, 92] on span "Download Large (2000 x 1333)" at bounding box center [1086, 91] width 114 height 12
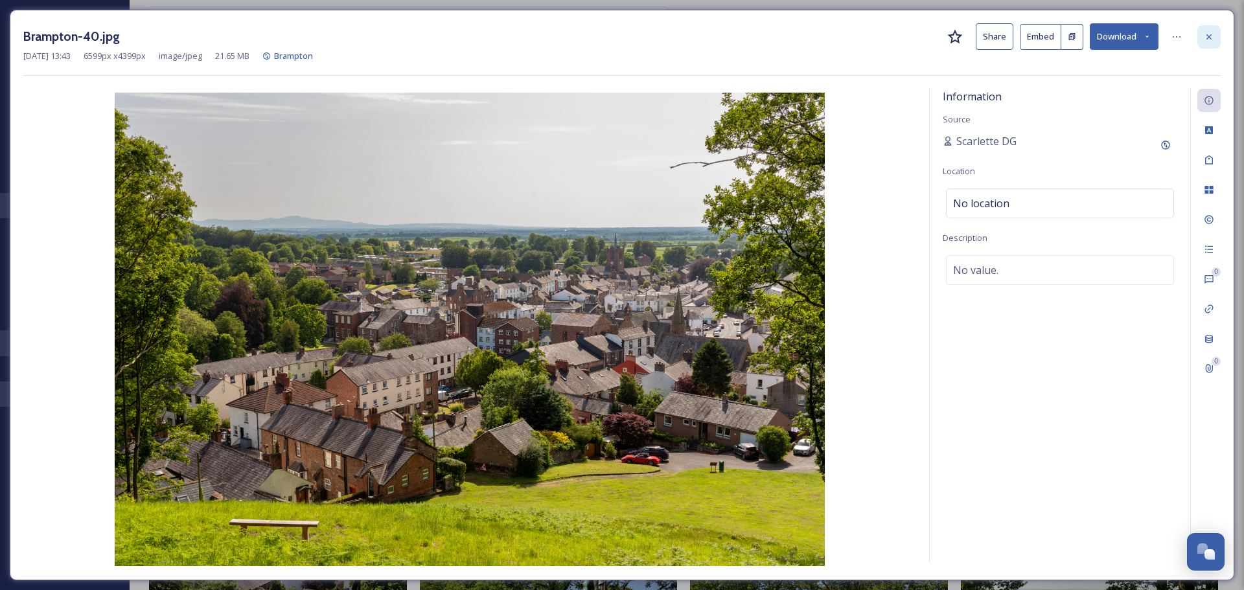
click at [1208, 40] on icon at bounding box center [1208, 37] width 10 height 10
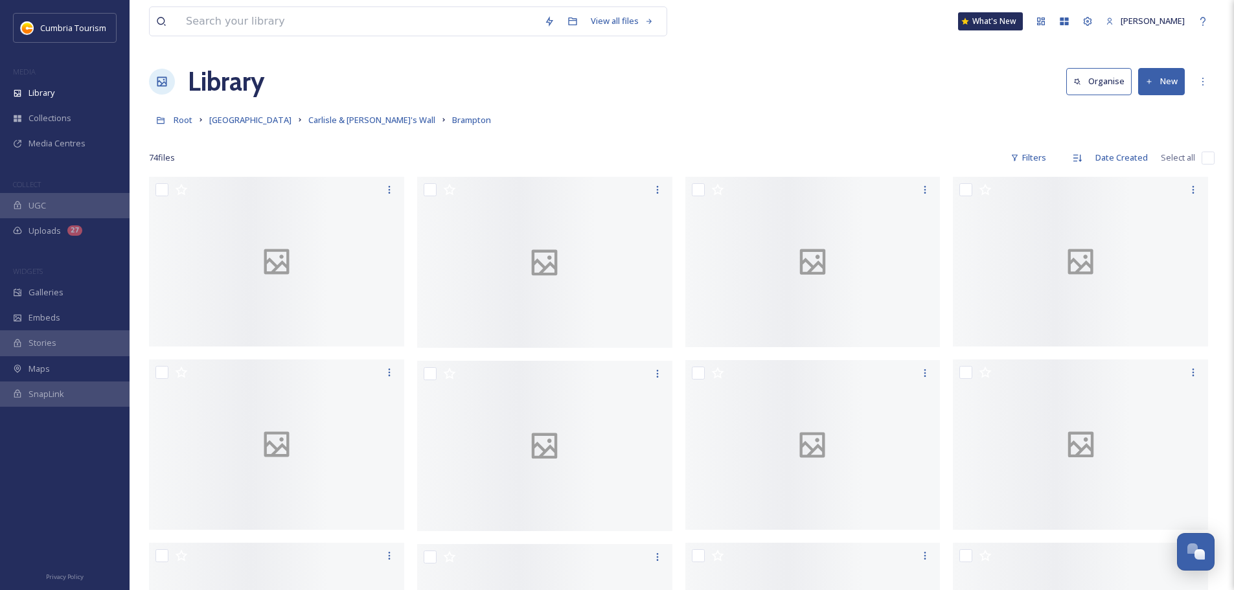
scroll to position [5117, 0]
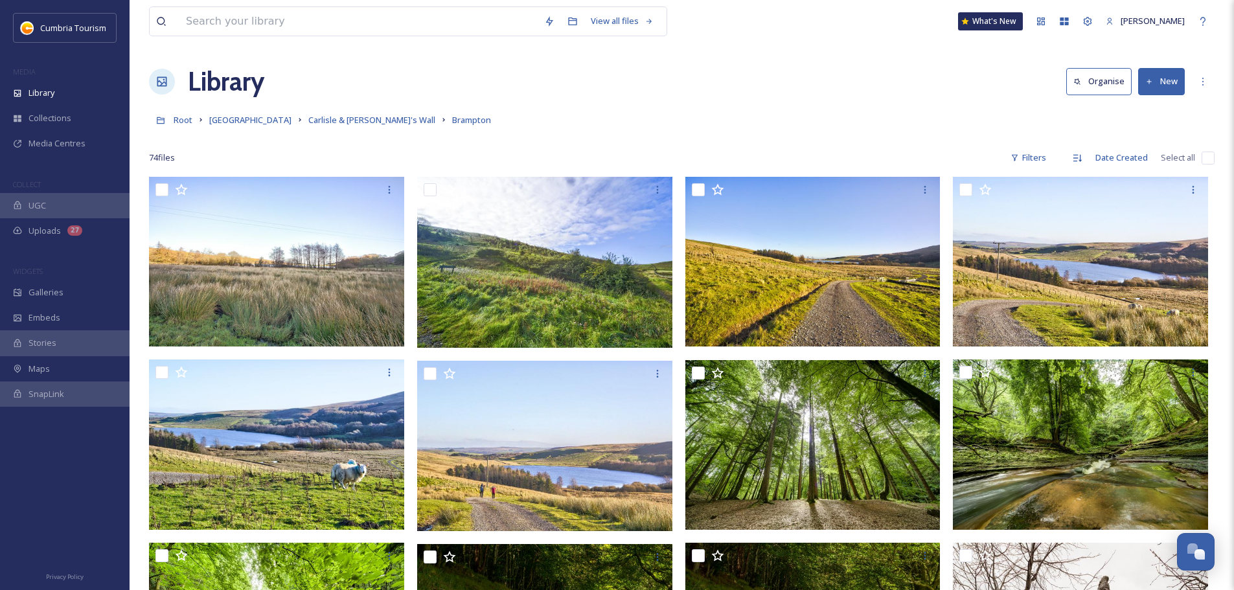
scroll to position [5079, 0]
